Goal: Find specific page/section: Find specific page/section

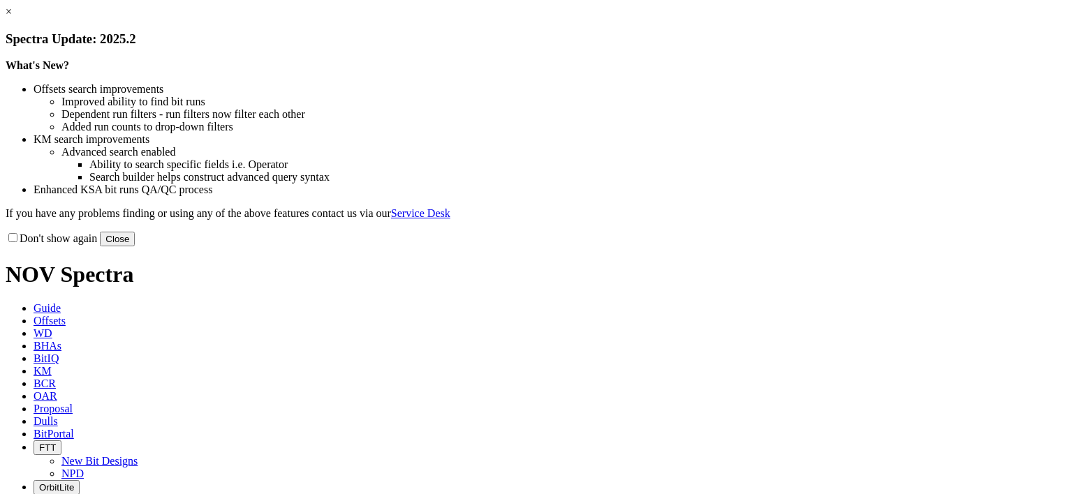
click at [12, 17] on link "×" at bounding box center [9, 12] width 6 height 12
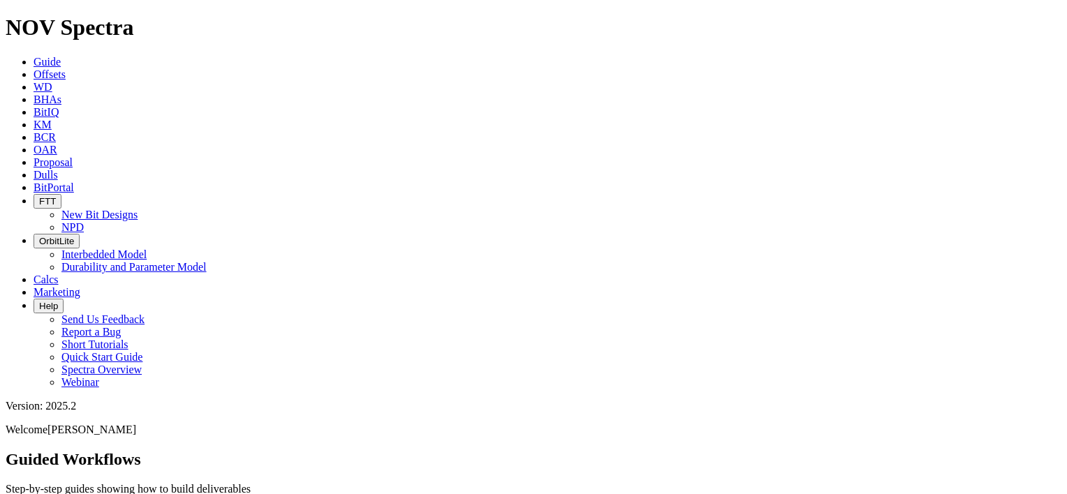
click at [58, 169] on span "Dulls" at bounding box center [46, 175] width 24 height 12
click at [129, 493] on input "text" at bounding box center [68, 503] width 124 height 15
paste input "A321439"
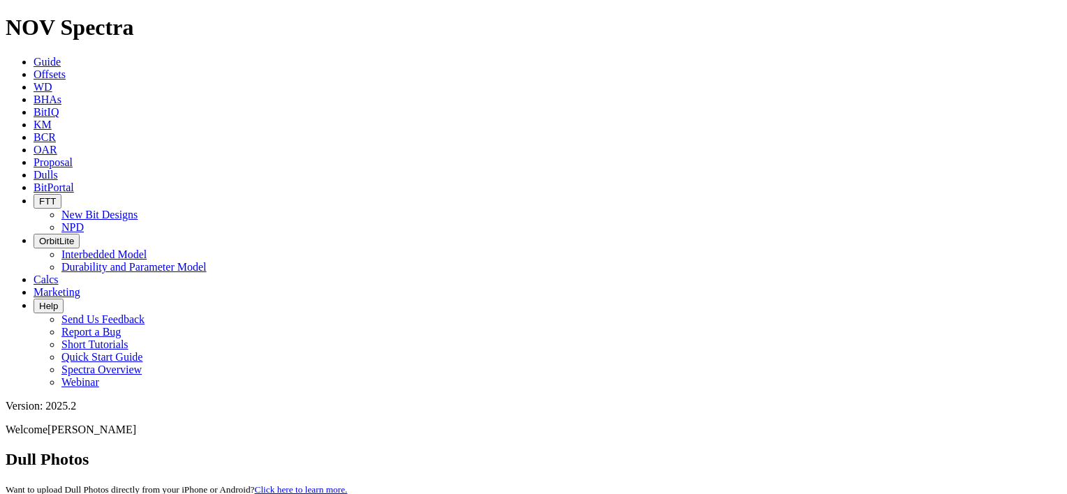
click at [129, 493] on input "A321439" at bounding box center [68, 503] width 124 height 15
paste input "15452"
type input "A315452"
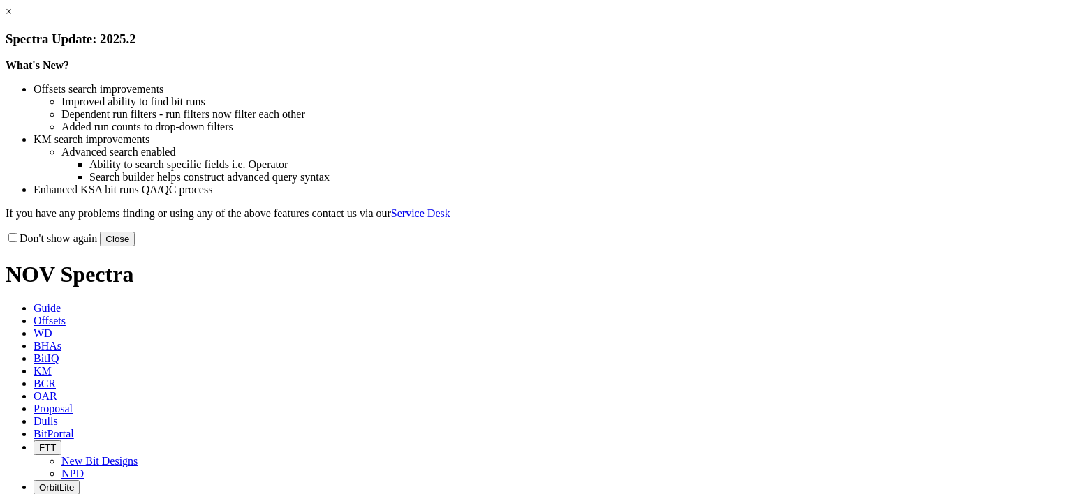
click at [12, 17] on link "×" at bounding box center [9, 12] width 6 height 12
click at [135, 246] on button "Close" at bounding box center [117, 239] width 35 height 15
